Goal: Task Accomplishment & Management: Use online tool/utility

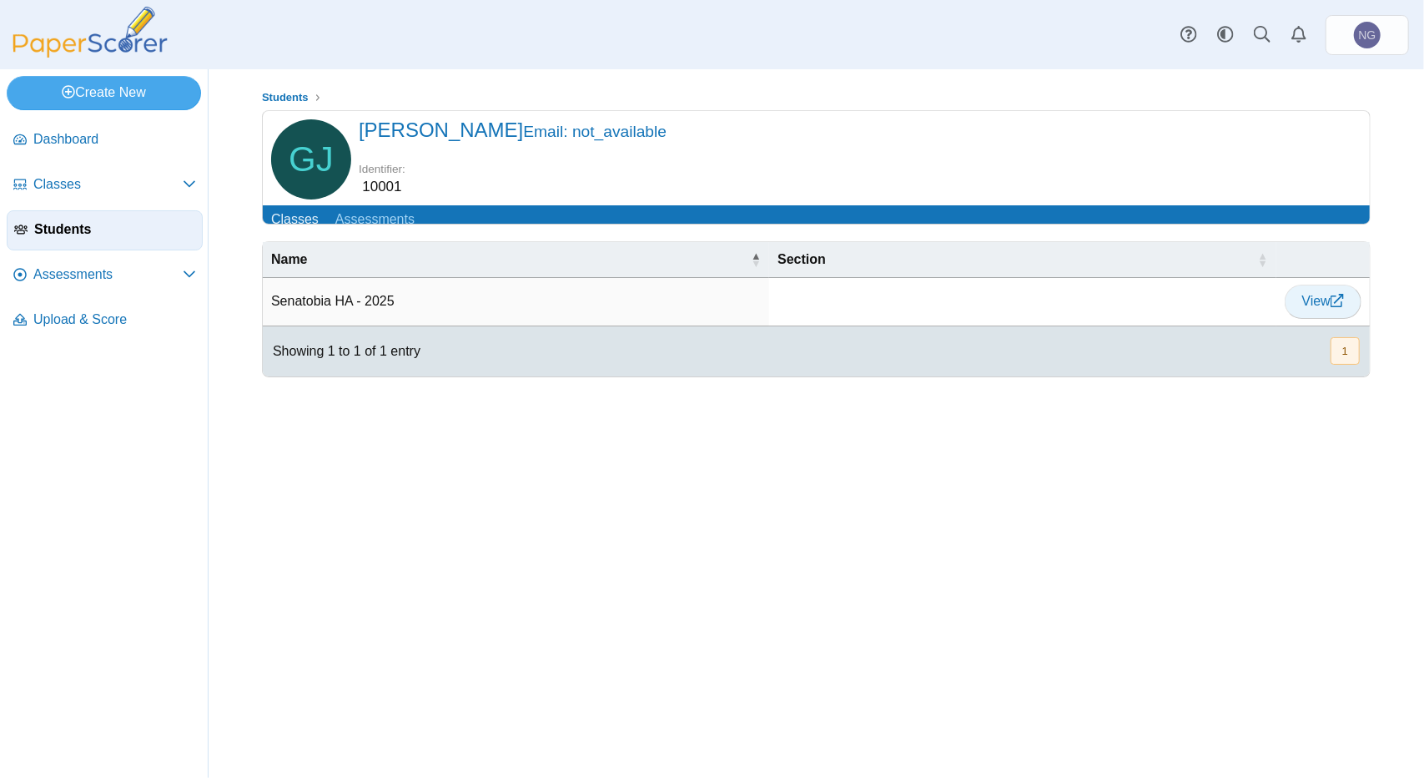
click at [1309, 308] on span "View" at bounding box center [1324, 301] width 42 height 14
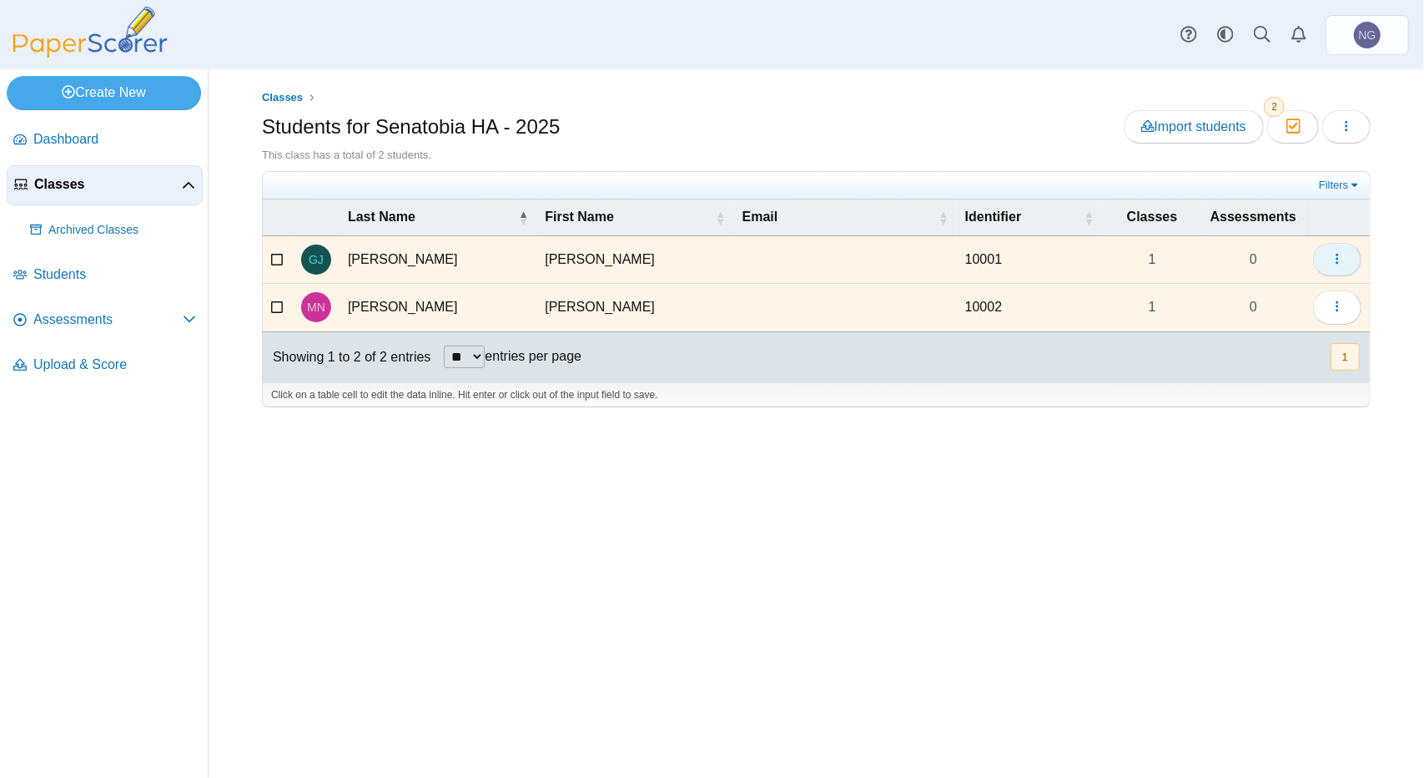
click at [1335, 255] on icon "button" at bounding box center [1337, 258] width 13 height 13
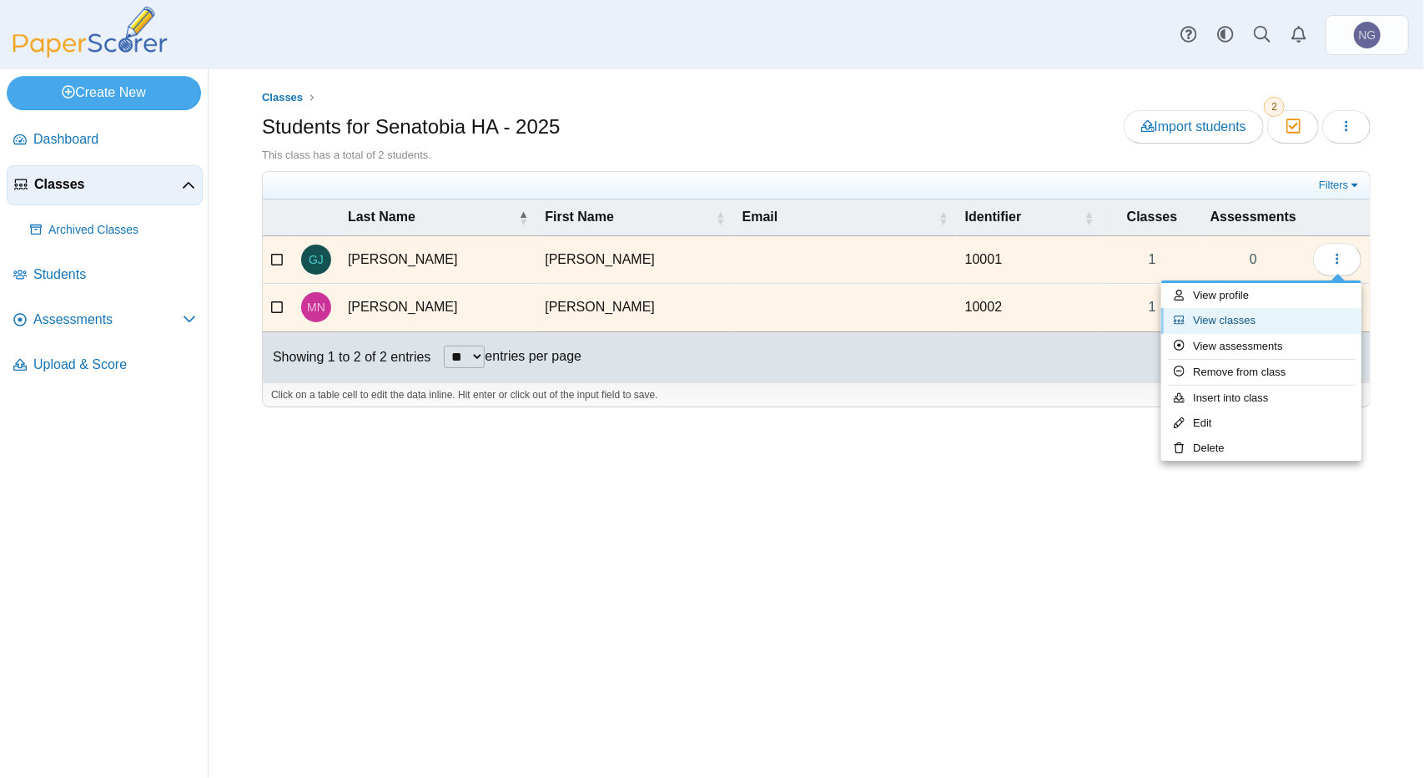
click at [1216, 321] on link "View classes" at bounding box center [1262, 320] width 200 height 25
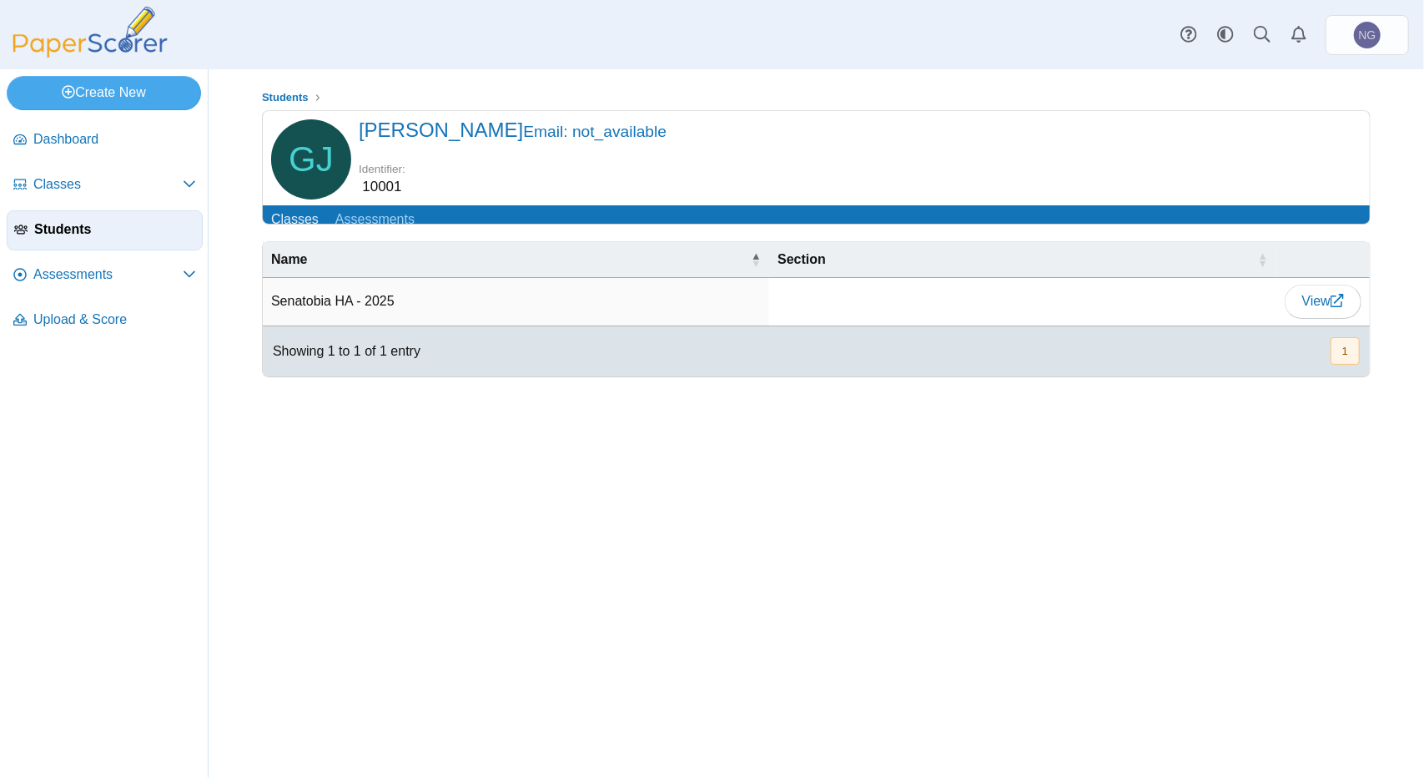
click at [339, 309] on td "Senatobia HA - 2025" at bounding box center [516, 302] width 506 height 48
click at [65, 199] on link "Classes" at bounding box center [105, 185] width 196 height 40
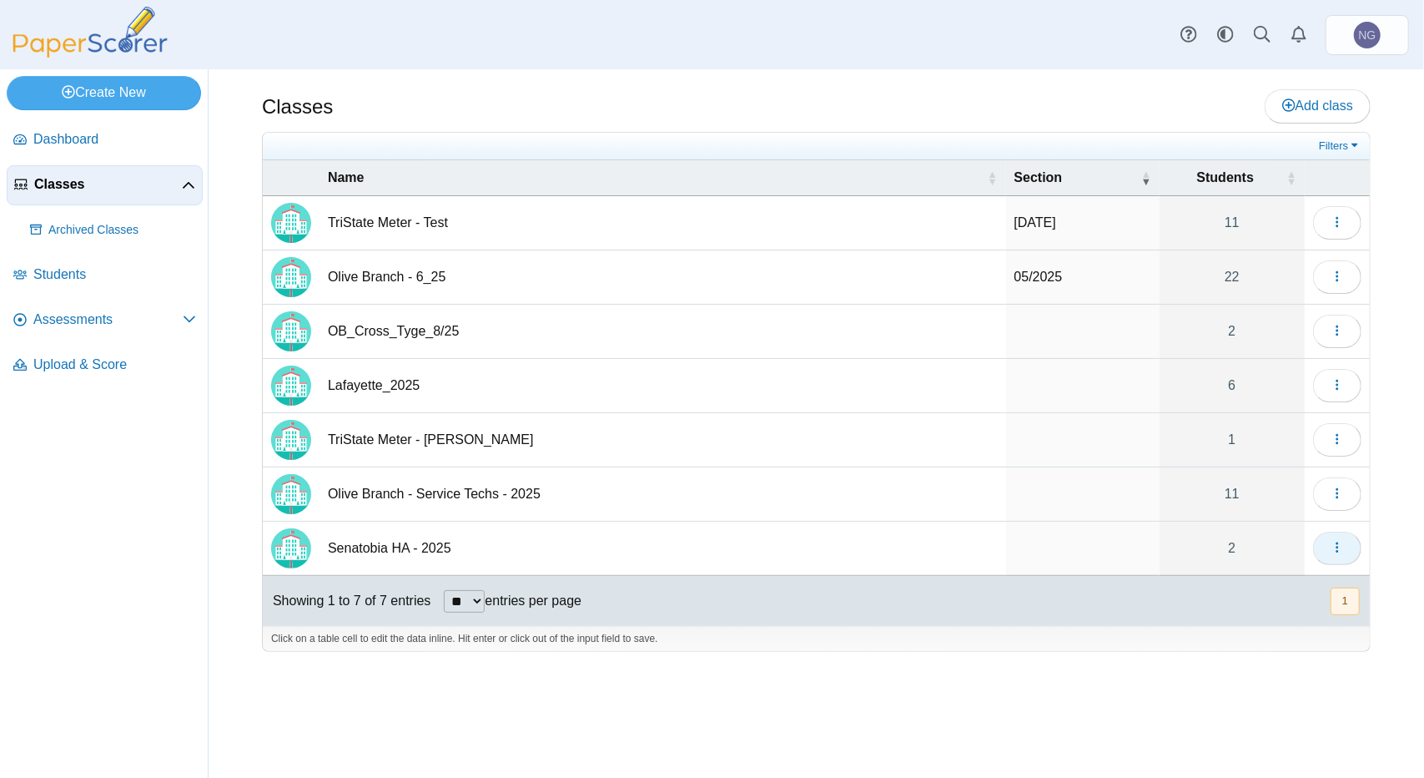
click at [1341, 543] on icon "button" at bounding box center [1337, 547] width 13 height 13
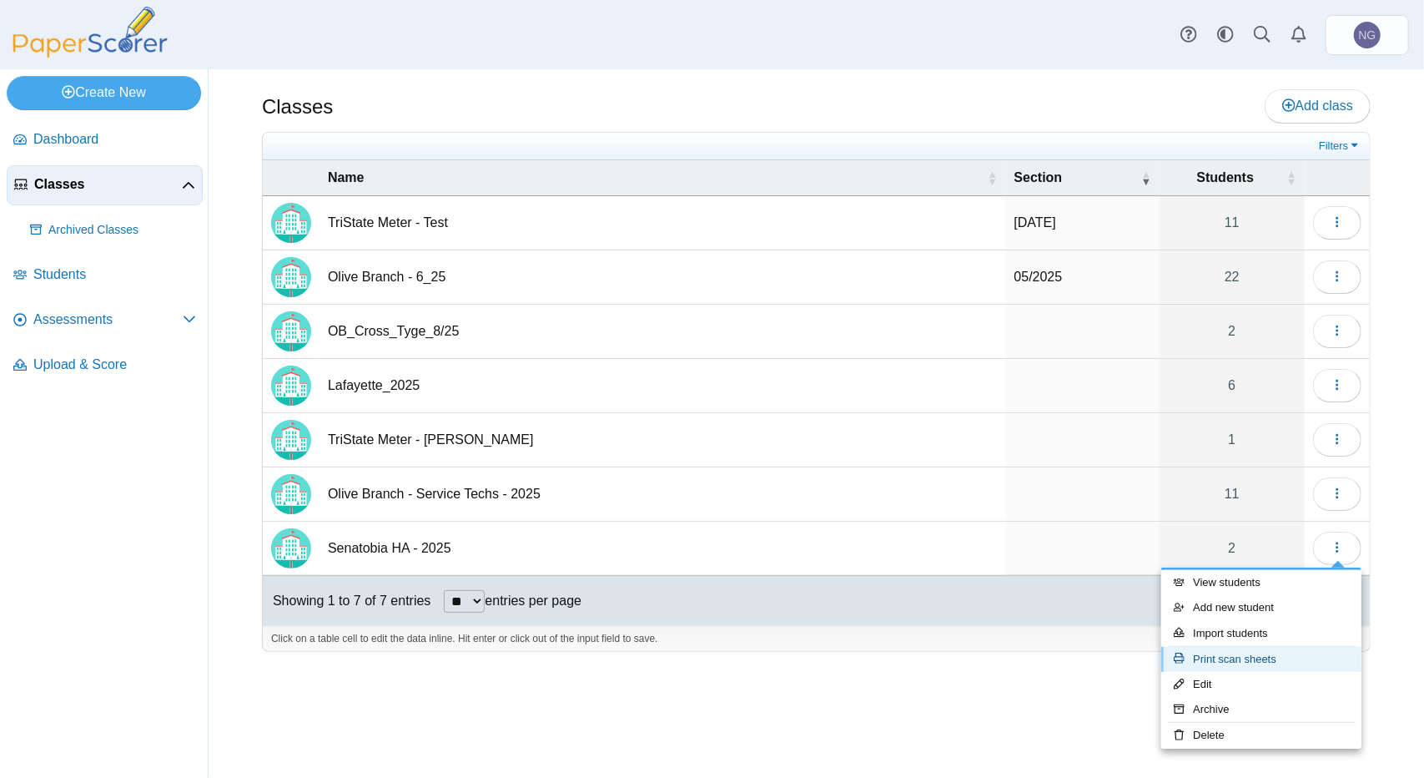
click at [1228, 662] on link "Print scan sheets" at bounding box center [1262, 659] width 200 height 25
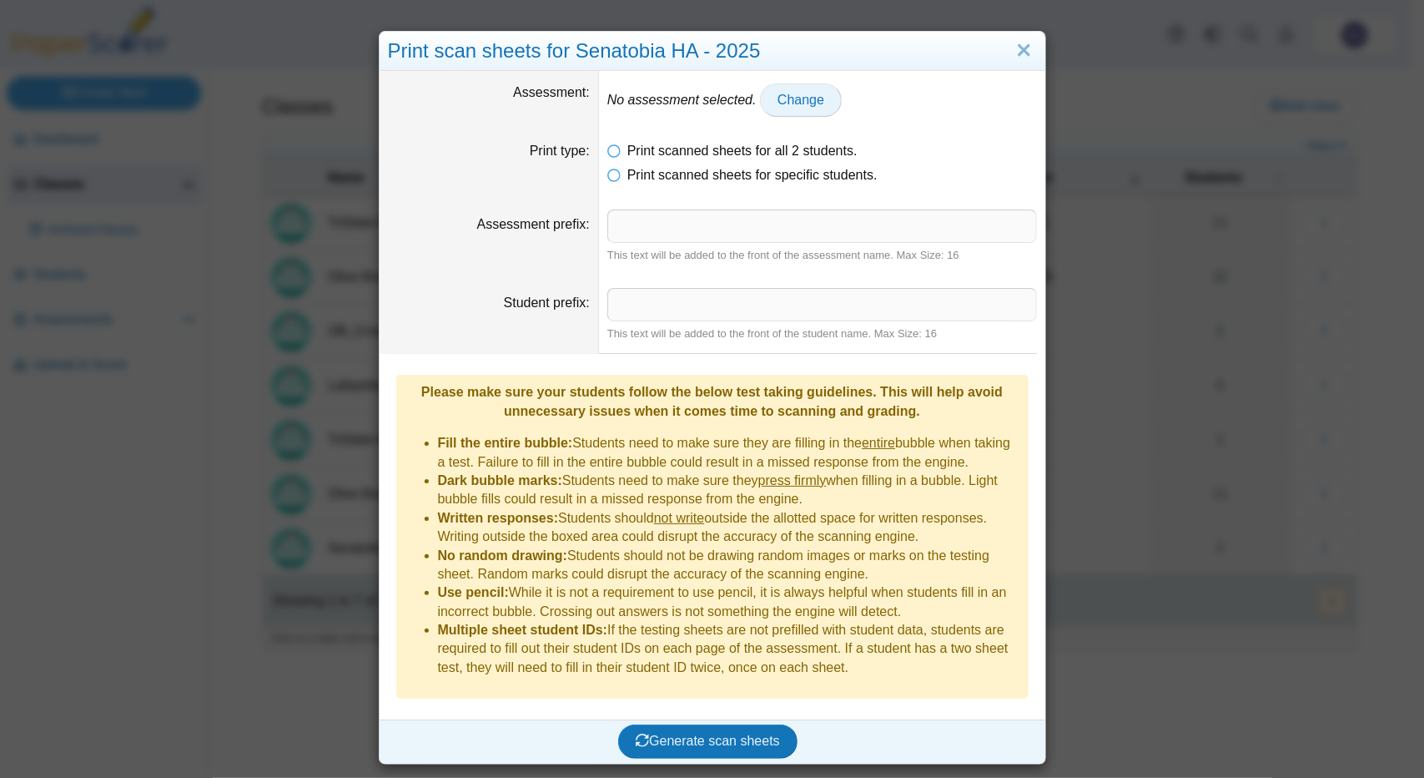
click at [778, 103] on span "Change" at bounding box center [801, 100] width 47 height 14
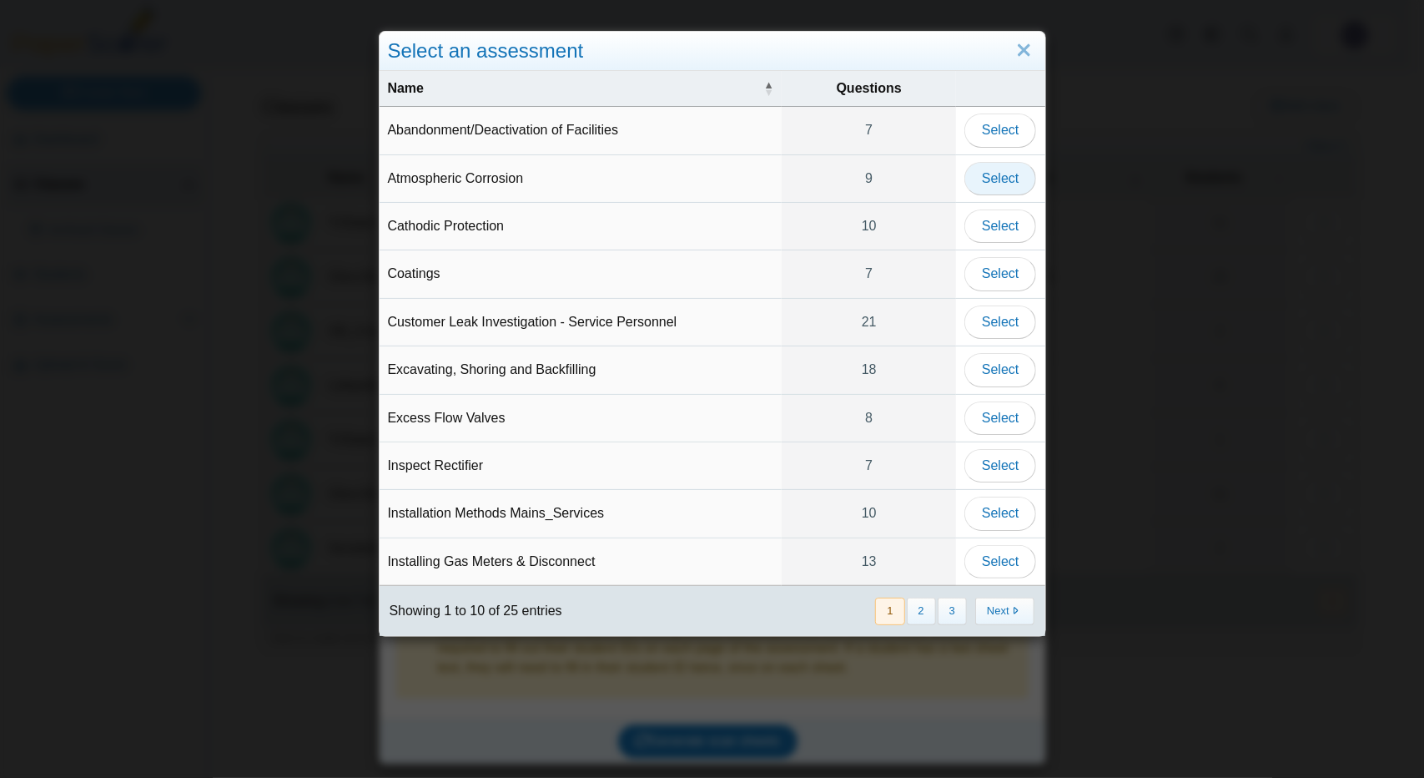
click at [995, 186] on button "Select" at bounding box center [1001, 178] width 72 height 33
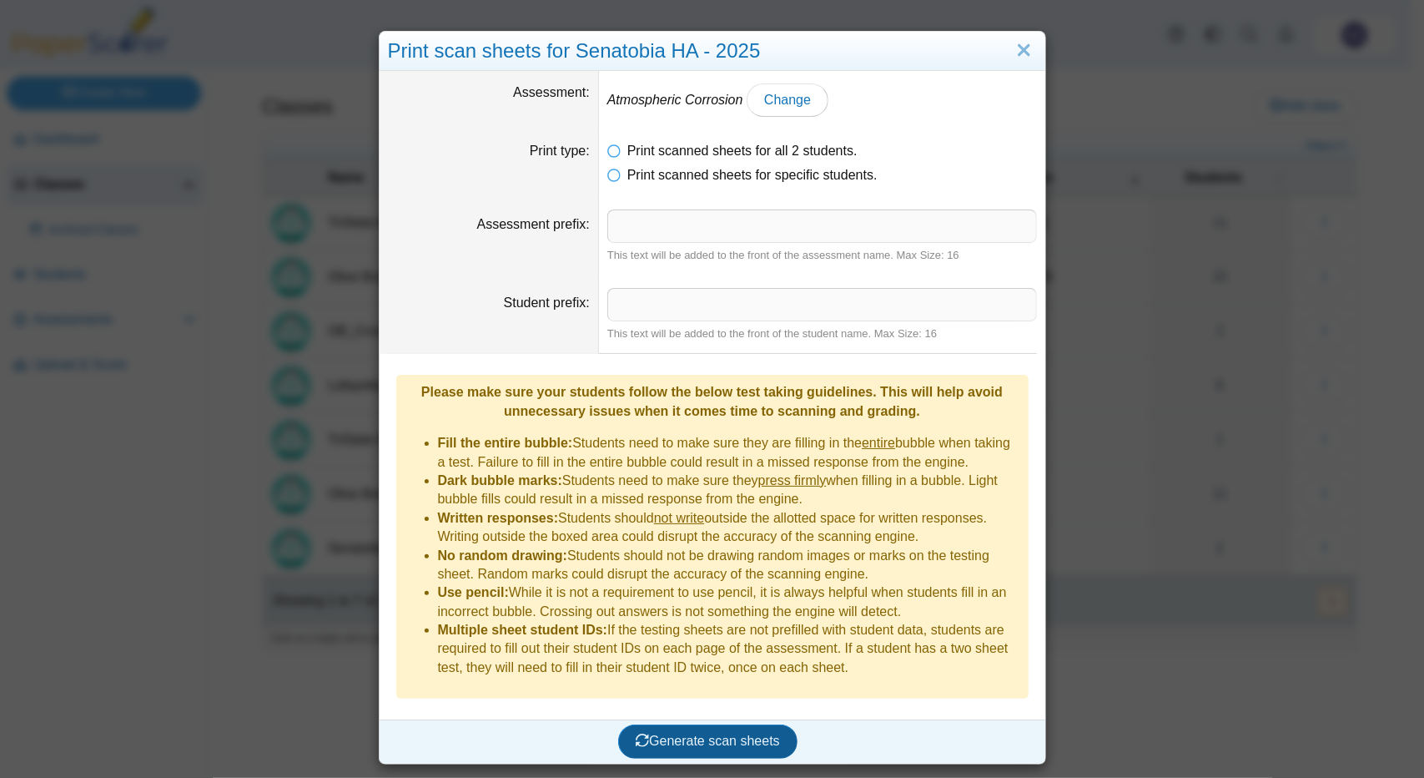
click at [733, 733] on span "Generate scan sheets" at bounding box center [708, 740] width 144 height 14
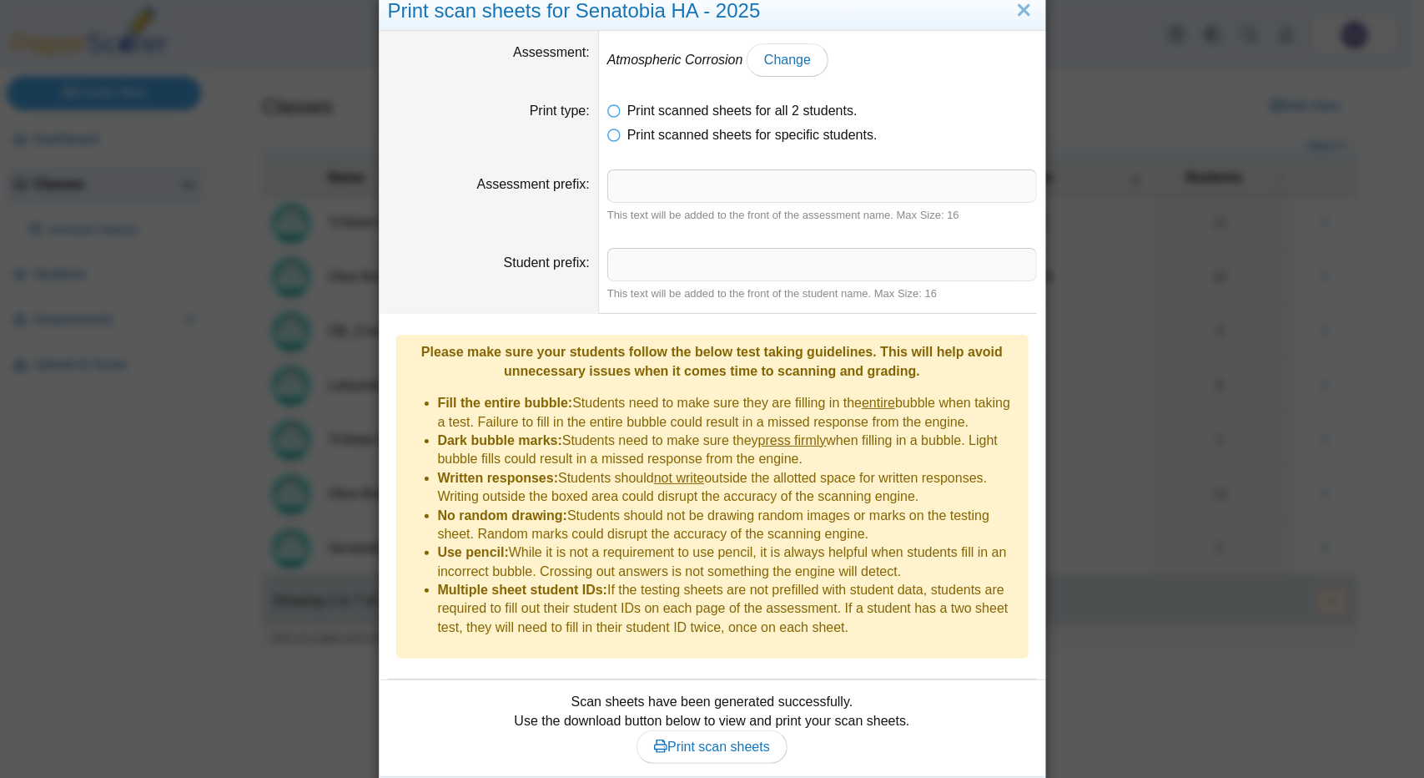
scroll to position [62, 0]
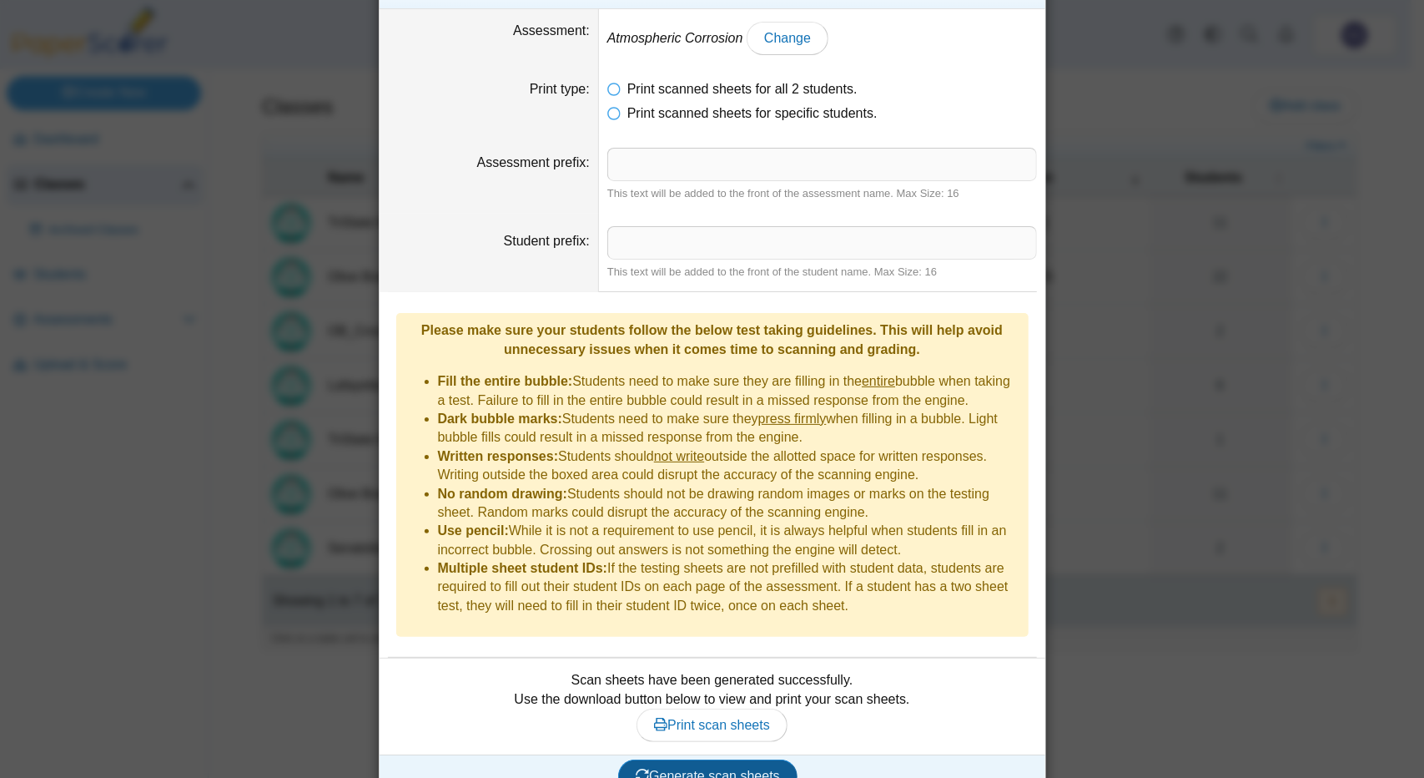
click at [733, 769] on span "Generate scan sheets" at bounding box center [708, 776] width 144 height 14
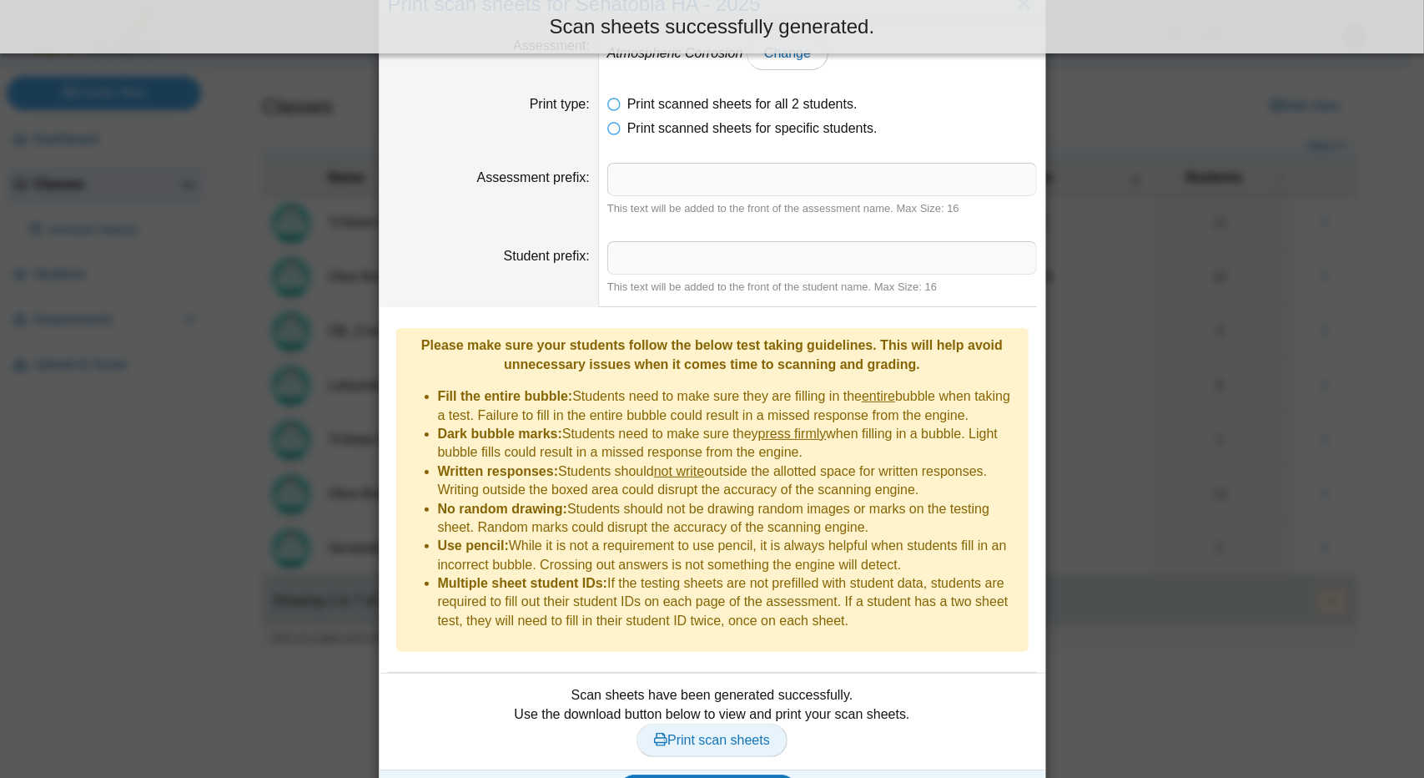
click at [731, 733] on span "Print scan sheets" at bounding box center [712, 740] width 116 height 14
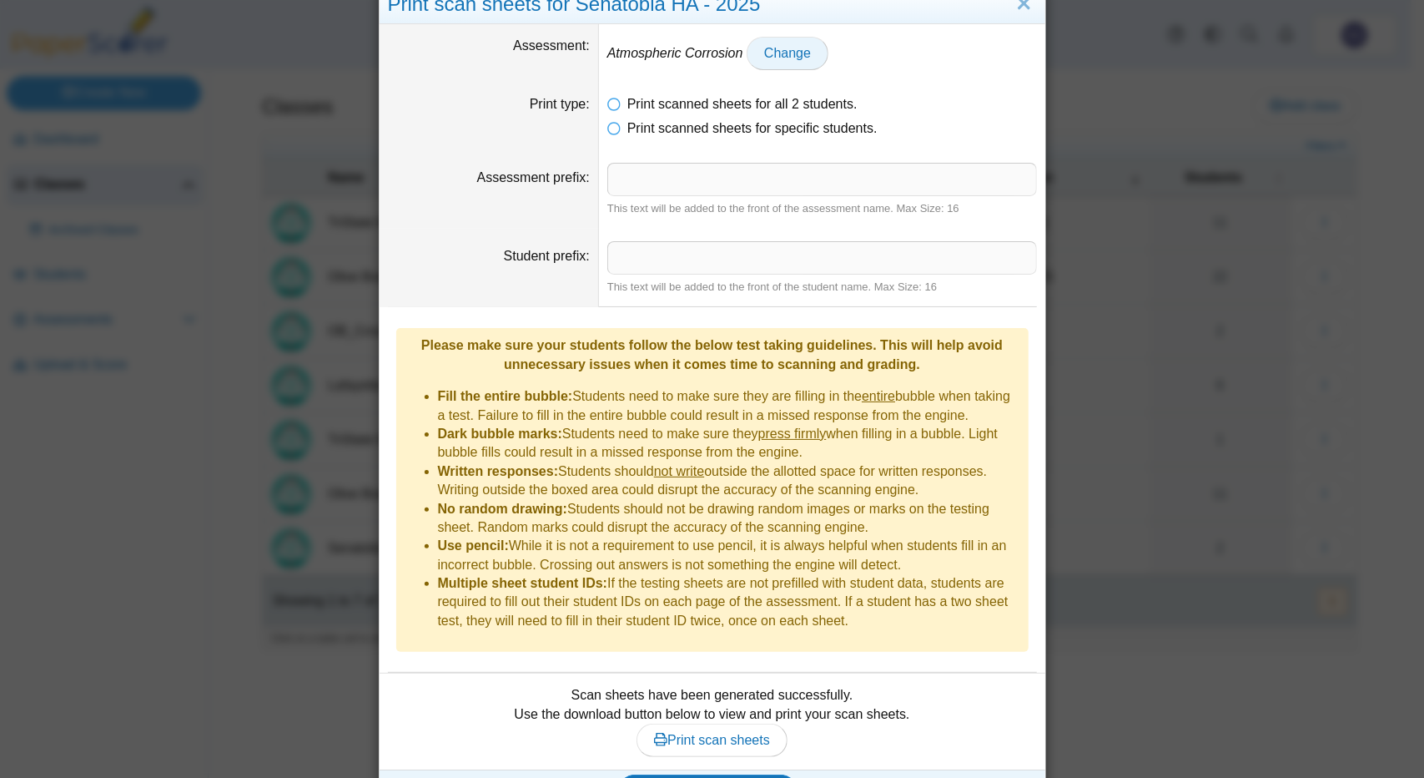
click at [764, 48] on span "Change" at bounding box center [787, 53] width 47 height 14
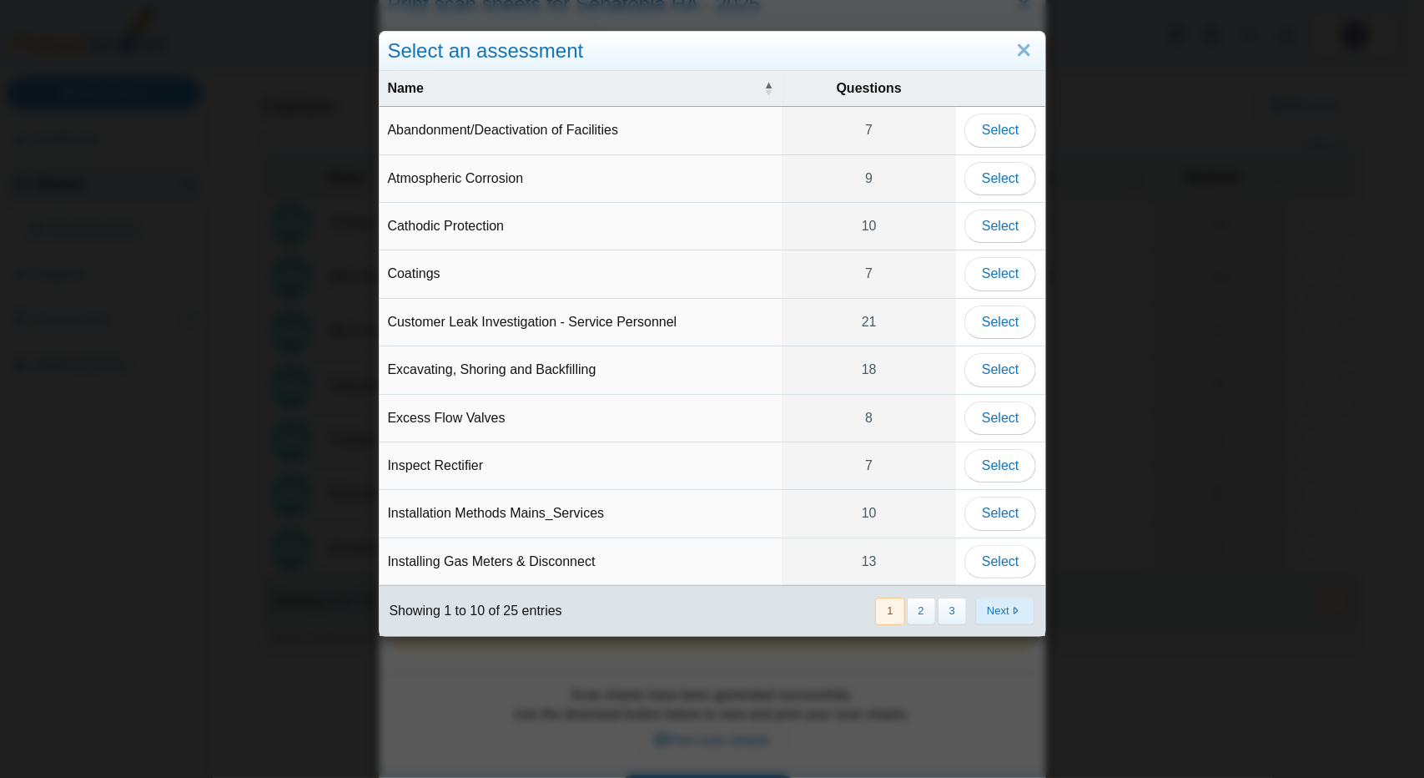
click at [1005, 602] on button "Next" at bounding box center [1004, 611] width 59 height 28
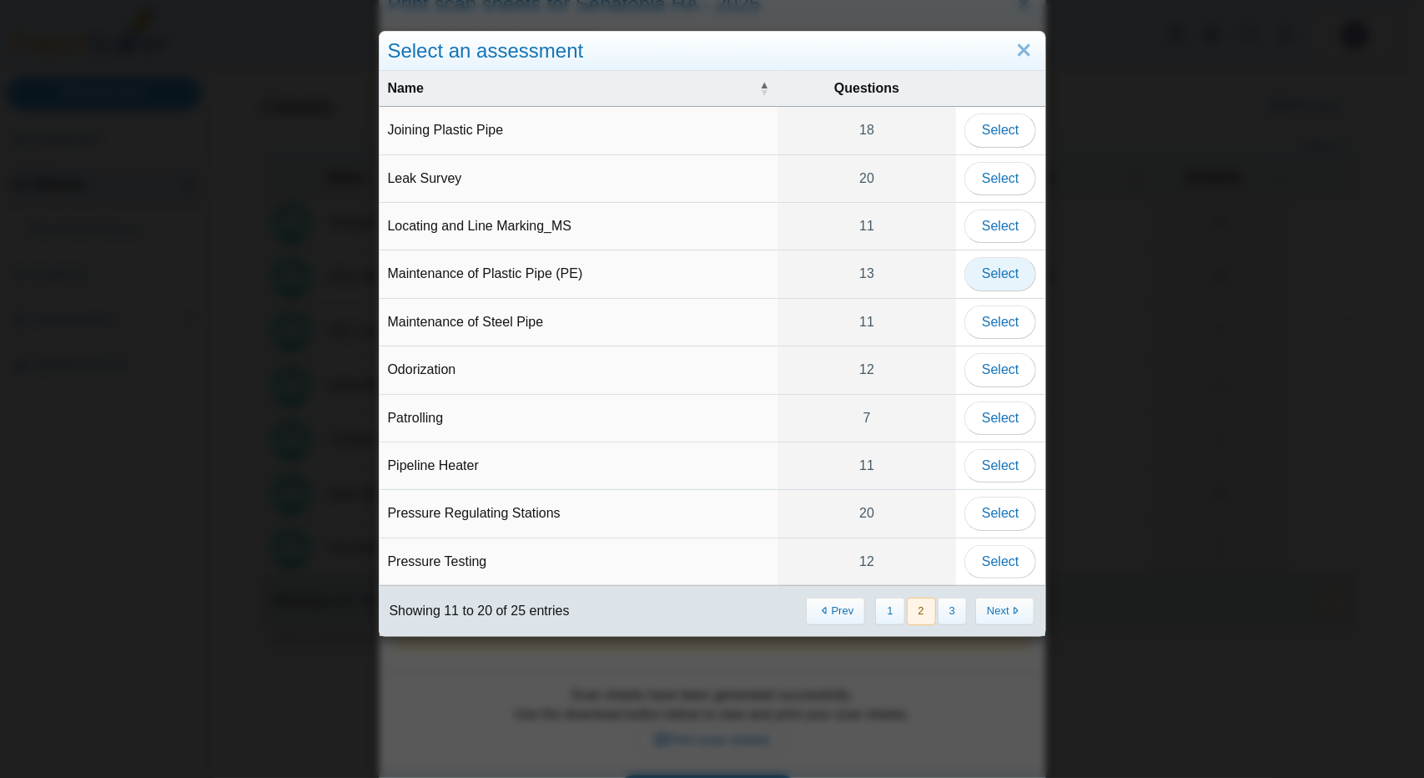
click at [997, 274] on span "Select" at bounding box center [1000, 273] width 37 height 14
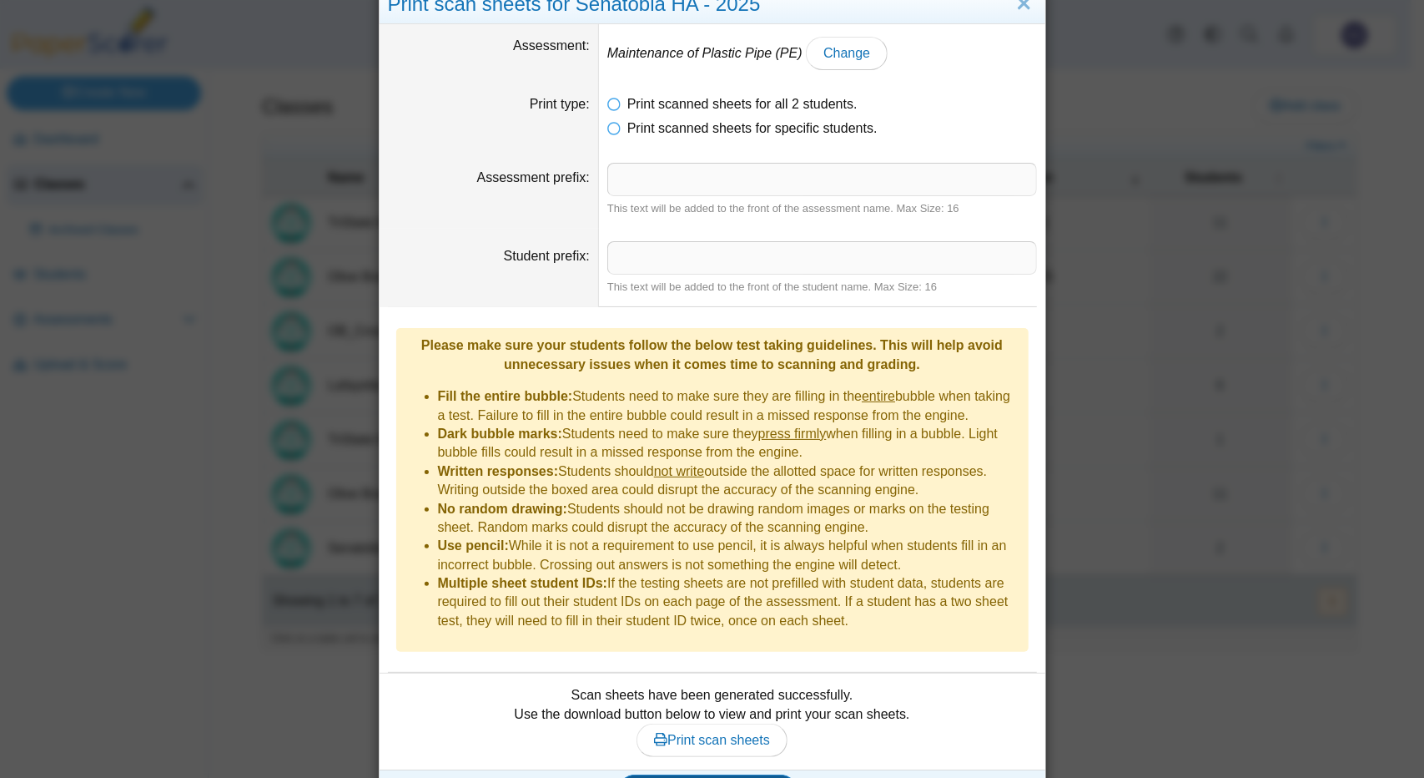
click at [694, 777] on span "Generate scan sheets" at bounding box center [708, 791] width 144 height 14
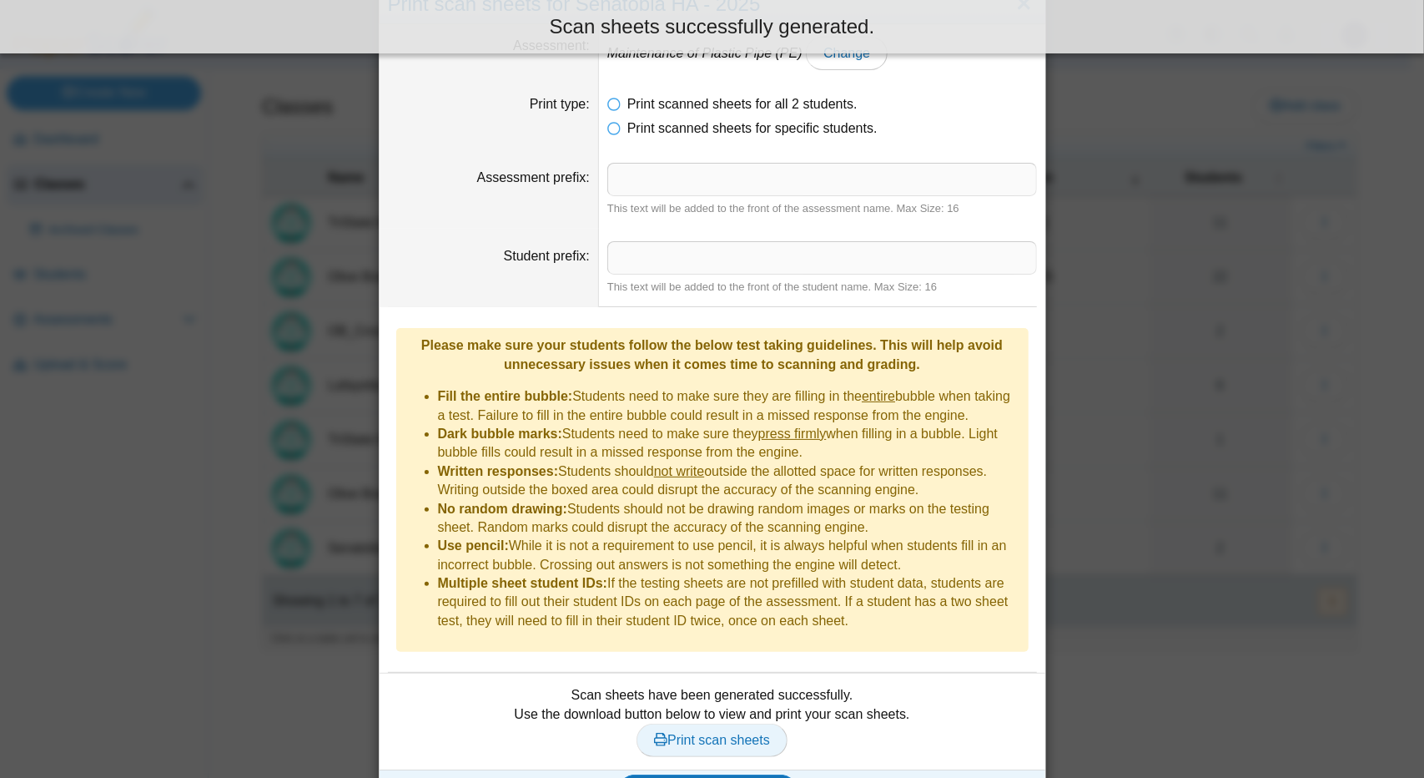
click at [729, 723] on link "Print scan sheets" at bounding box center [712, 739] width 151 height 33
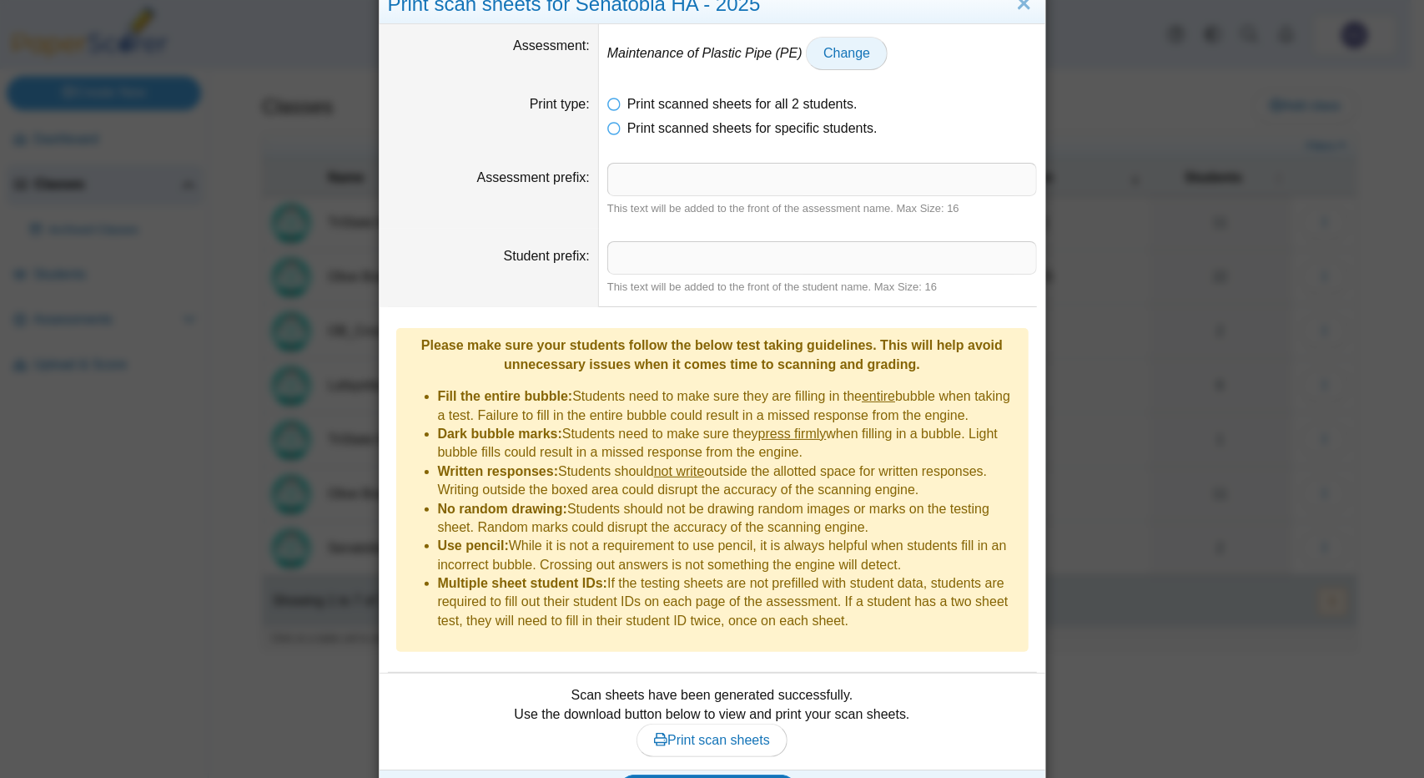
click at [831, 49] on span "Change" at bounding box center [847, 53] width 47 height 14
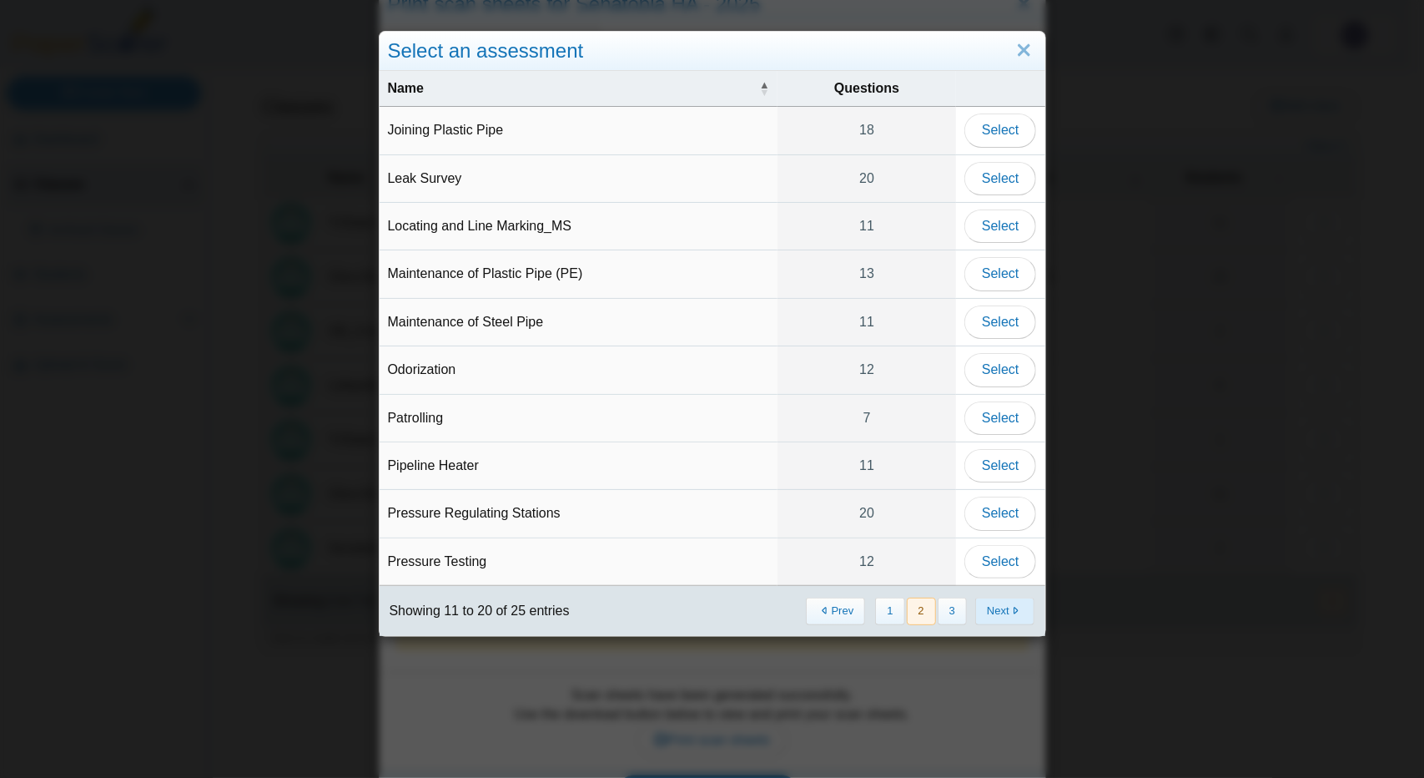
click at [996, 603] on button "Next" at bounding box center [1004, 611] width 59 height 28
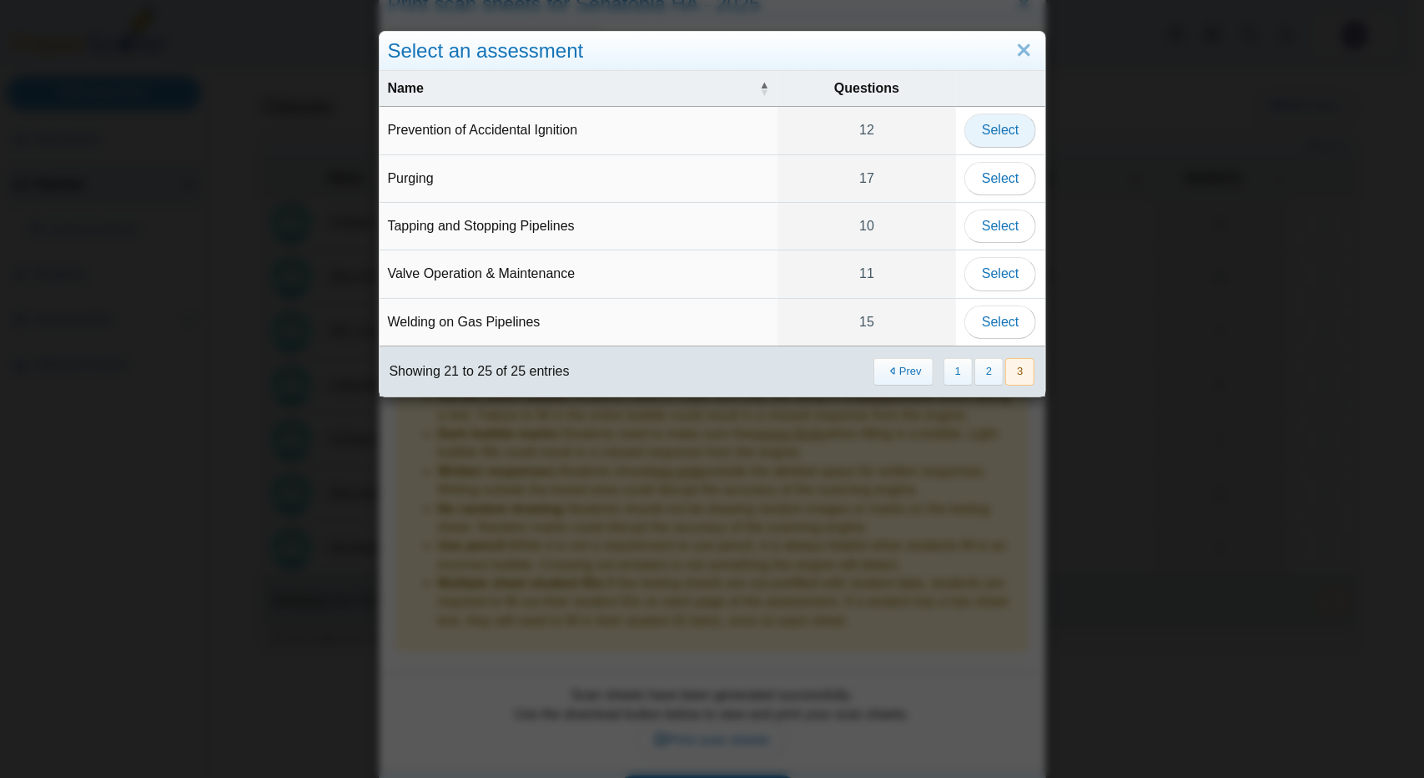
click at [1000, 128] on span "Select" at bounding box center [1000, 130] width 37 height 14
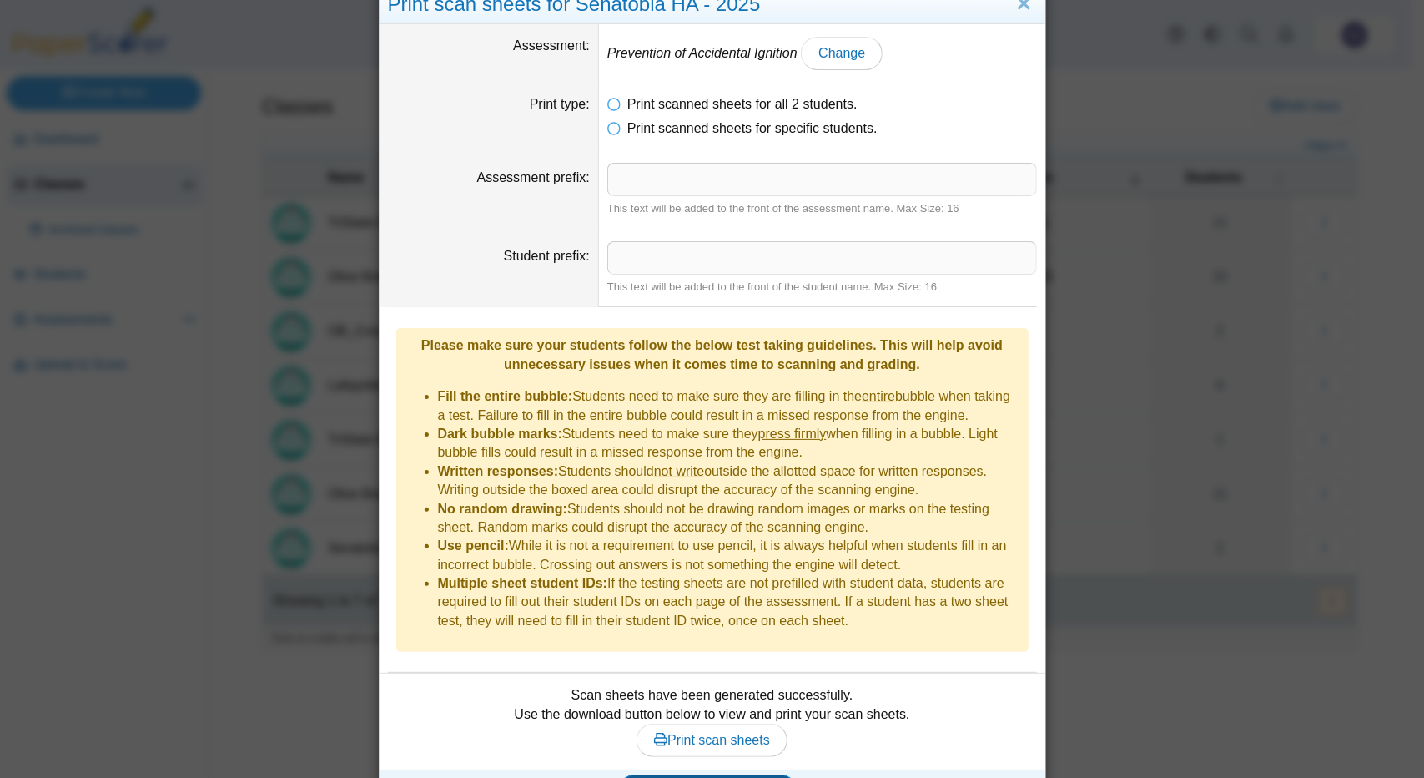
click at [747, 774] on button "Generate scan sheets" at bounding box center [707, 790] width 179 height 33
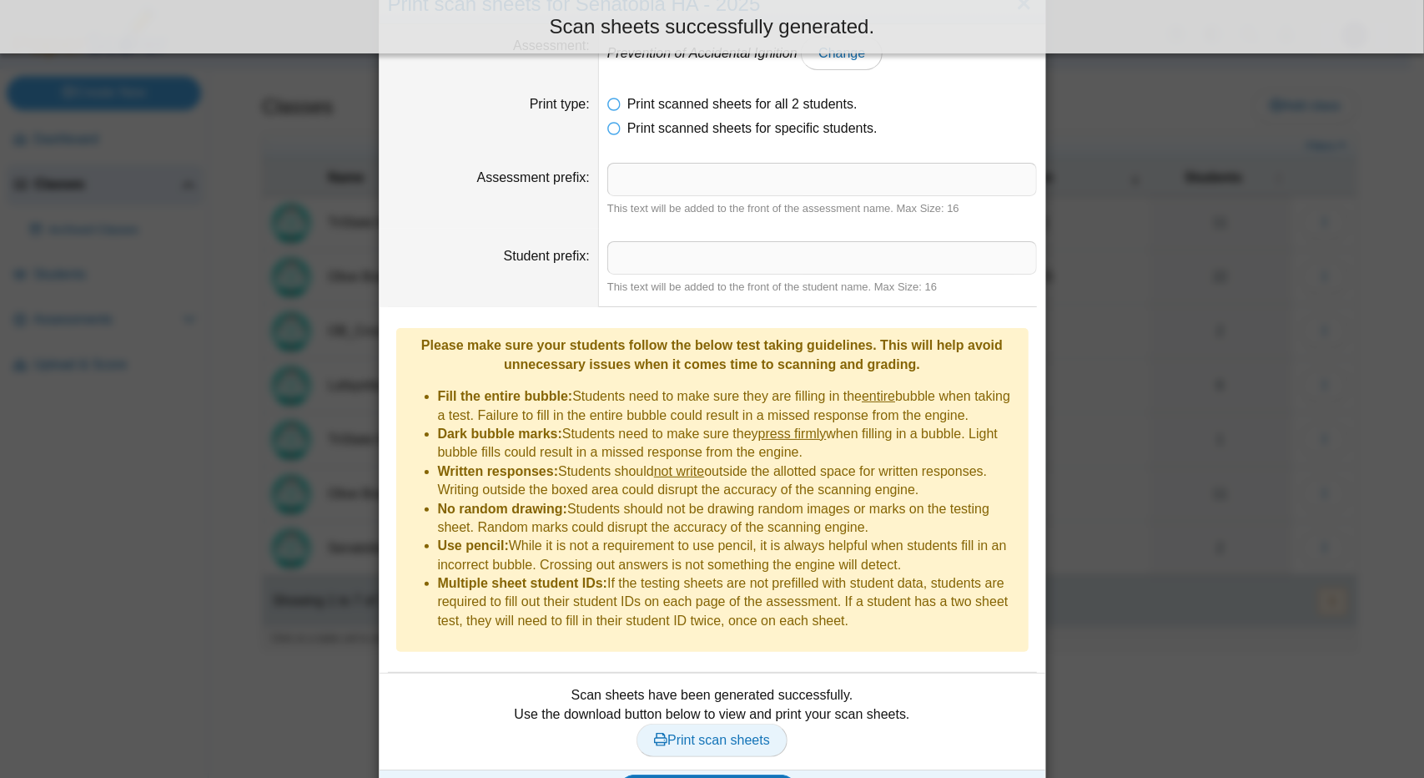
click at [743, 733] on span "Print scan sheets" at bounding box center [712, 740] width 116 height 14
